Goal: Register for event/course

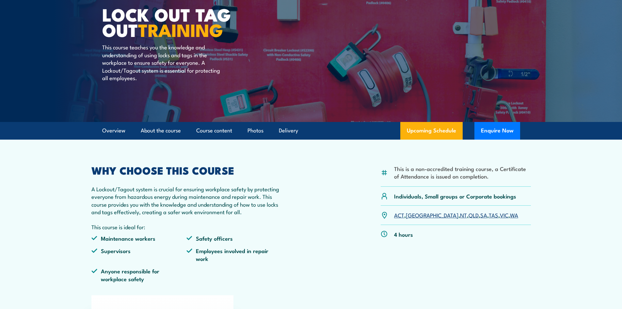
click at [469, 216] on link "QLD" at bounding box center [474, 215] width 10 height 8
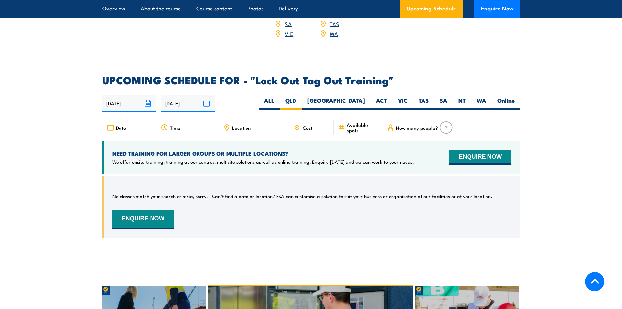
scroll to position [1017, 0]
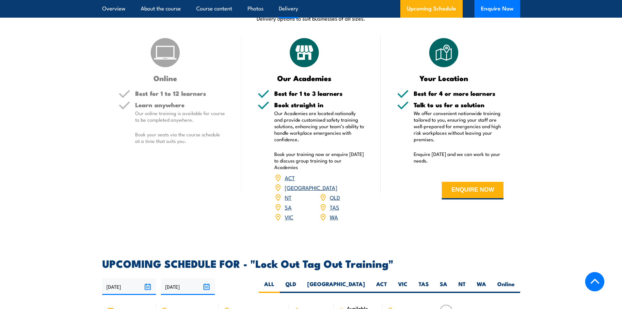
scroll to position [816, 0]
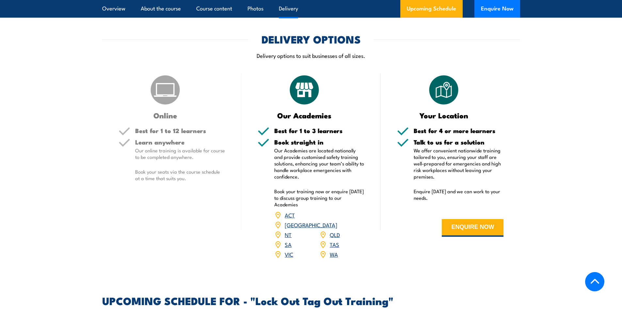
click at [333, 230] on link "QLD" at bounding box center [335, 234] width 10 height 8
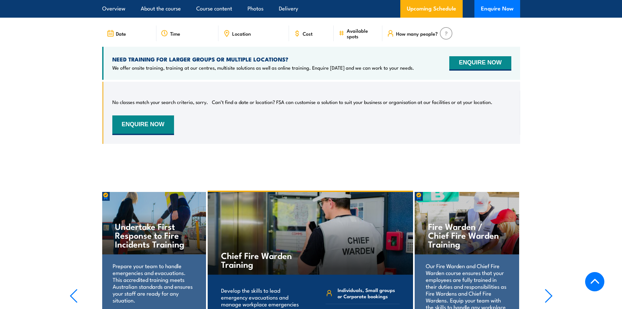
scroll to position [1167, 0]
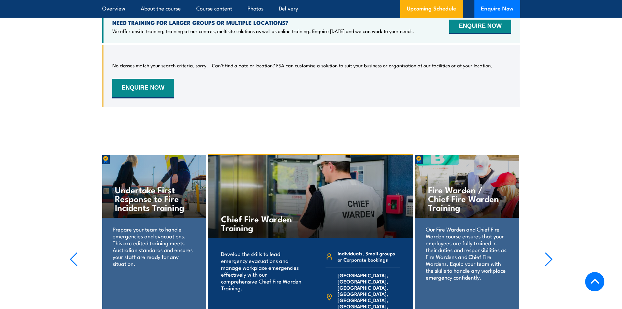
click at [546, 252] on icon "button" at bounding box center [549, 259] width 8 height 14
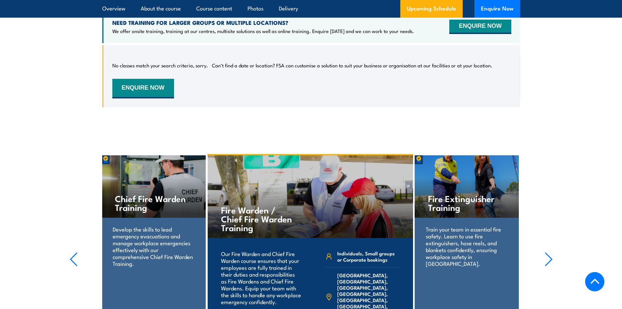
click at [546, 252] on icon "button" at bounding box center [549, 259] width 8 height 14
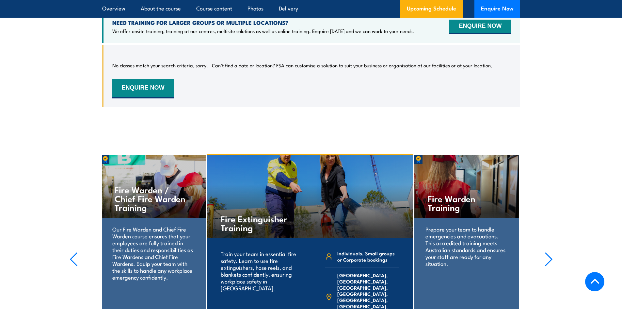
click at [546, 252] on icon "button" at bounding box center [549, 259] width 8 height 14
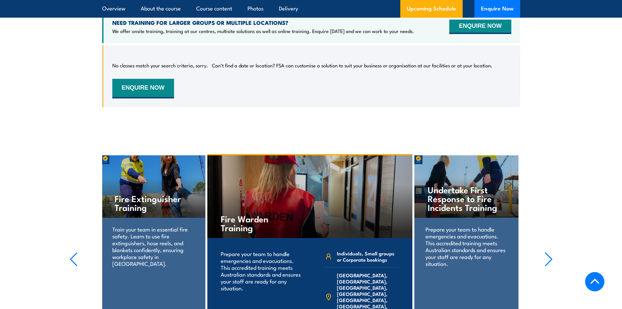
click at [546, 252] on icon "button" at bounding box center [549, 259] width 8 height 14
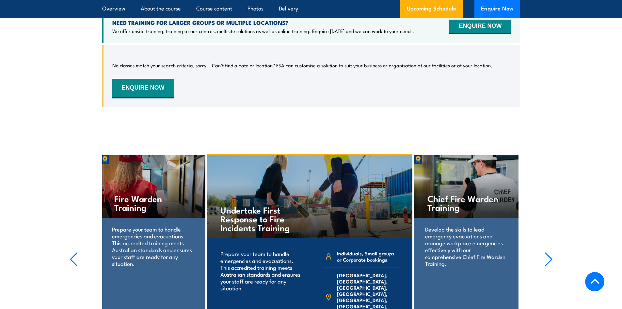
click at [546, 252] on icon "button" at bounding box center [549, 259] width 8 height 14
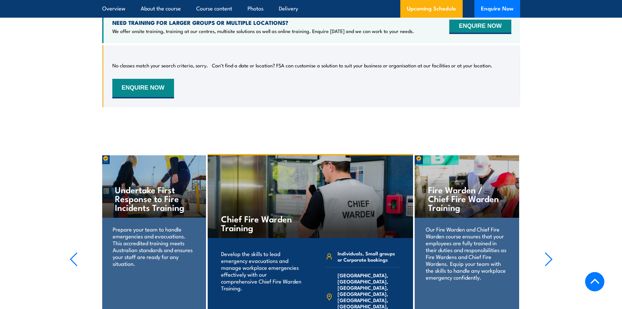
click at [546, 252] on icon "button" at bounding box center [549, 259] width 8 height 14
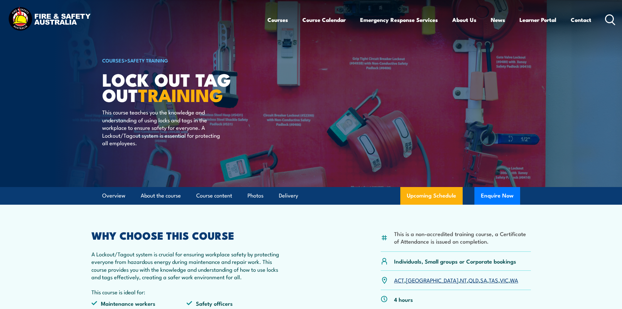
scroll to position [0, 0]
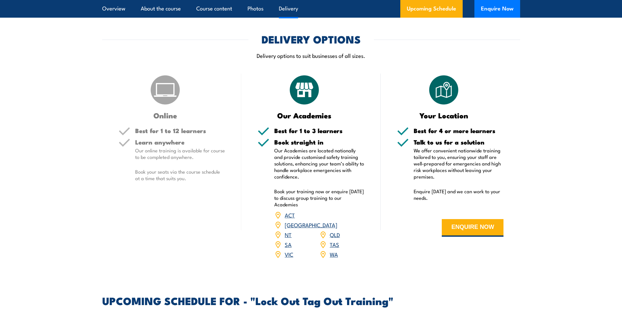
scroll to position [816, 0]
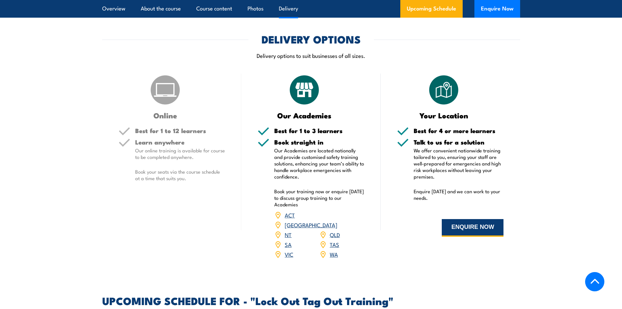
click at [461, 233] on button "ENQUIRE NOW" at bounding box center [473, 228] width 62 height 18
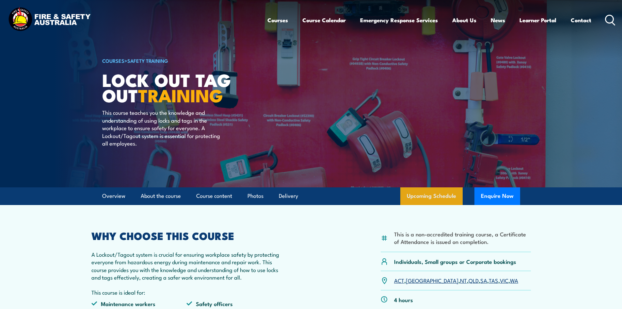
click at [445, 195] on link "Upcoming Schedule" at bounding box center [431, 196] width 62 height 18
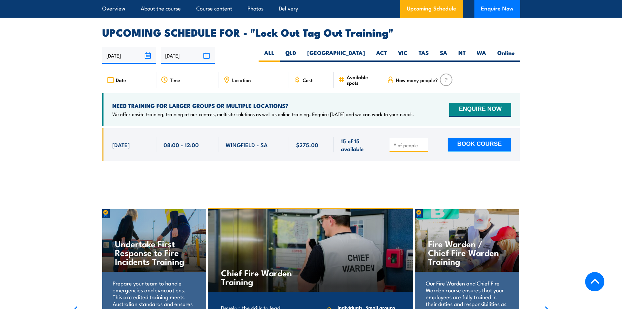
scroll to position [1069, 0]
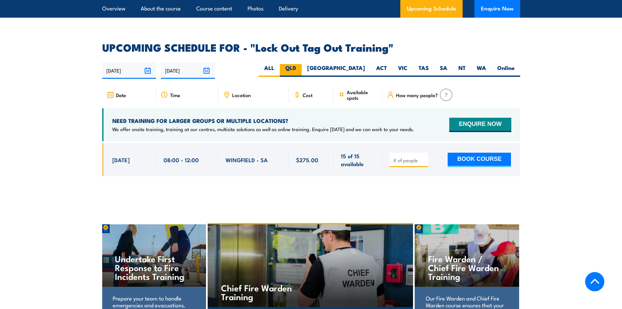
click at [302, 64] on label "QLD" at bounding box center [291, 70] width 22 height 13
click at [300, 64] on input "QLD" at bounding box center [298, 66] width 4 height 4
radio input "true"
click at [302, 64] on label "QLD" at bounding box center [291, 70] width 22 height 13
click at [300, 64] on input "QLD" at bounding box center [298, 66] width 4 height 4
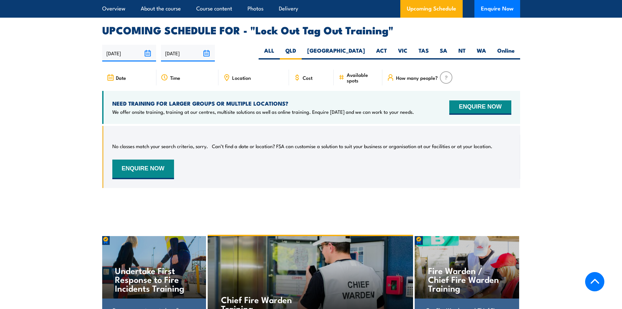
scroll to position [1102, 0]
